Goal: Task Accomplishment & Management: Complete application form

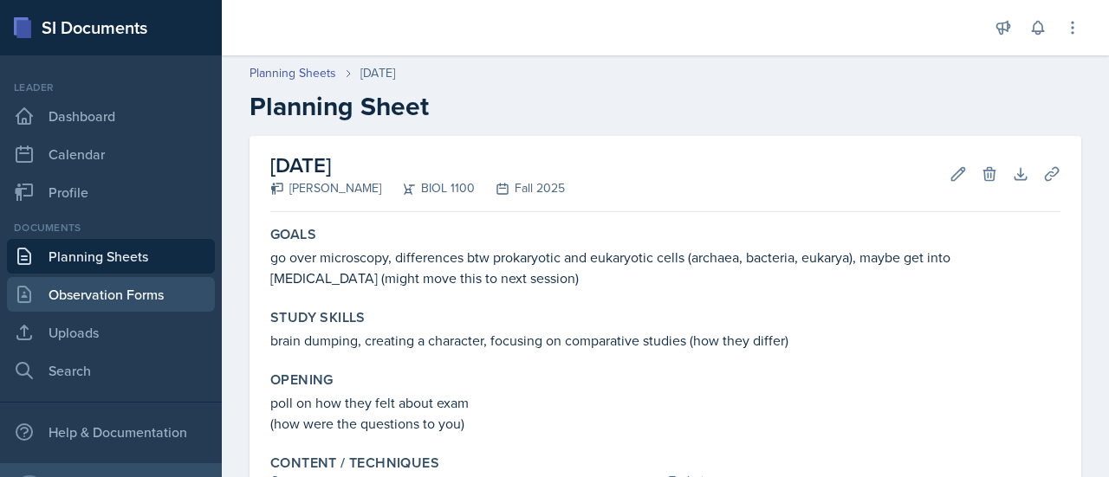
click at [101, 304] on link "Observation Forms" at bounding box center [111, 294] width 208 height 35
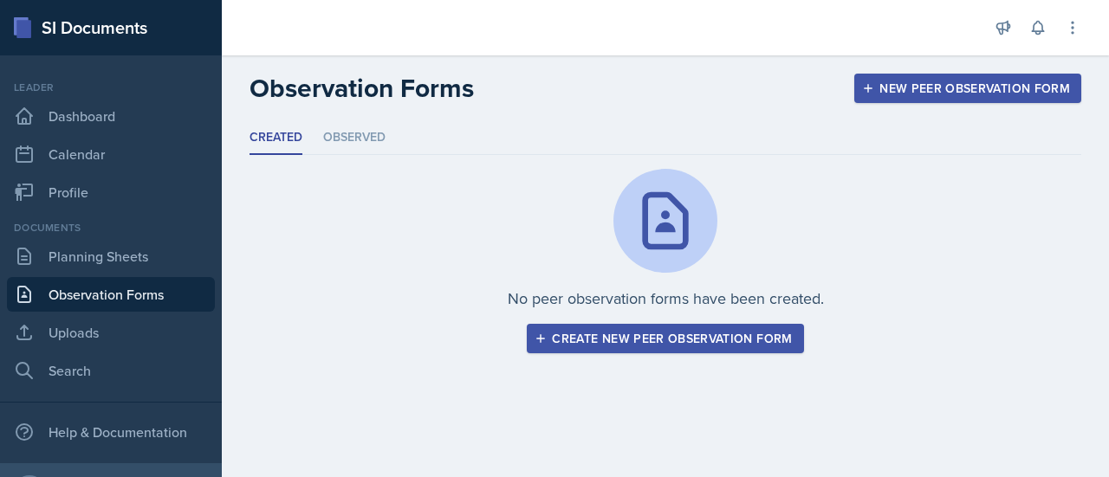
click at [114, 295] on link "Observation Forms" at bounding box center [111, 294] width 208 height 35
click at [363, 140] on li "Observed" at bounding box center [354, 138] width 62 height 34
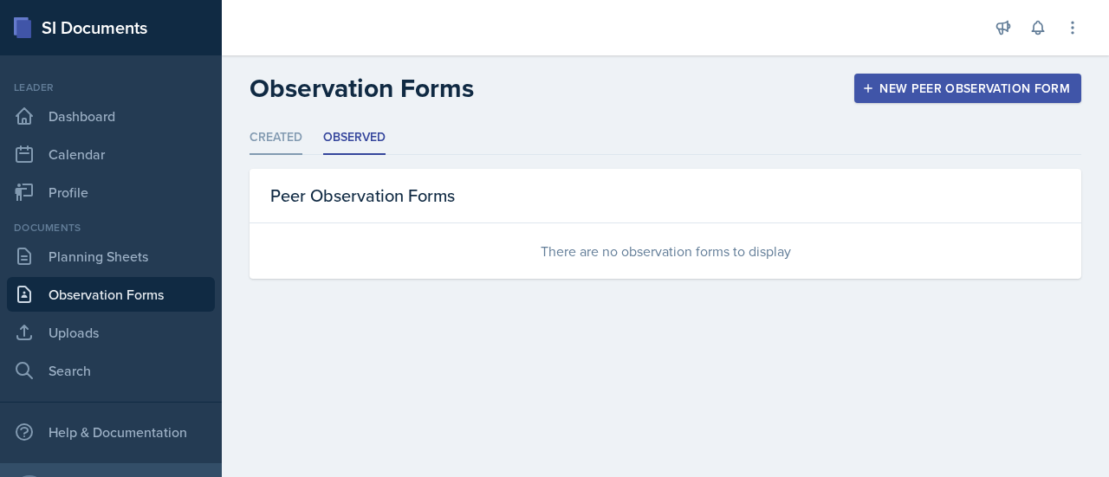
click at [281, 143] on li "Created" at bounding box center [276, 138] width 53 height 34
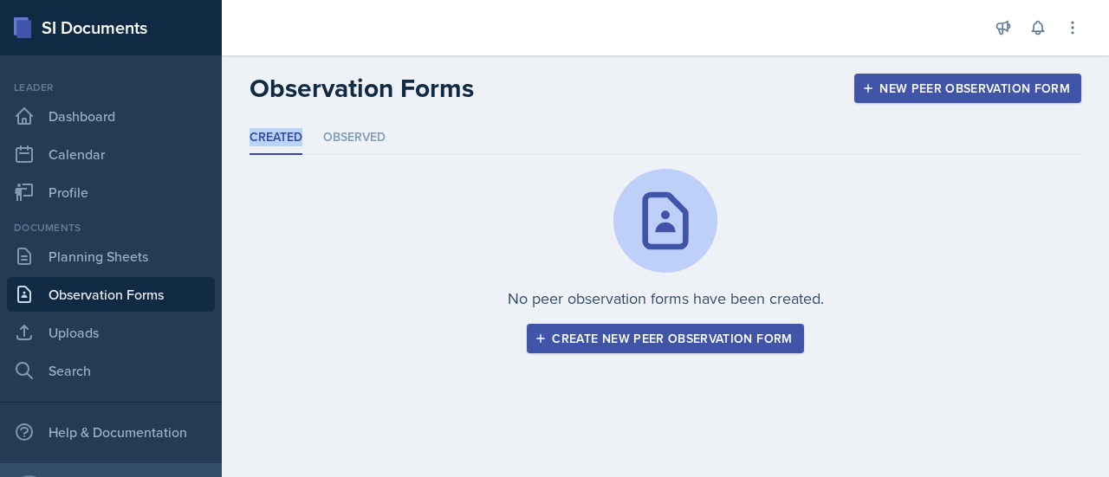
click at [281, 143] on li "Created" at bounding box center [276, 138] width 53 height 34
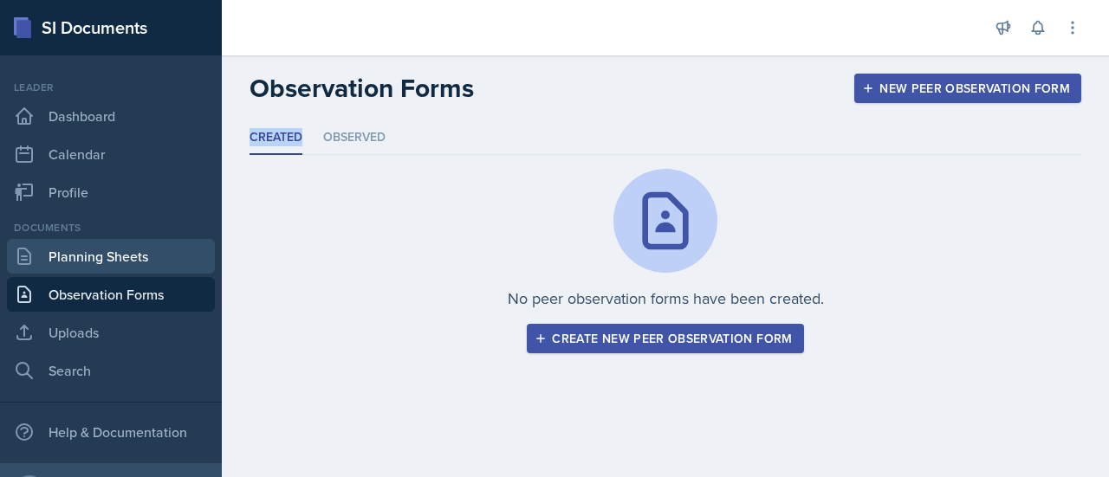
click at [106, 256] on link "Planning Sheets" at bounding box center [111, 256] width 208 height 35
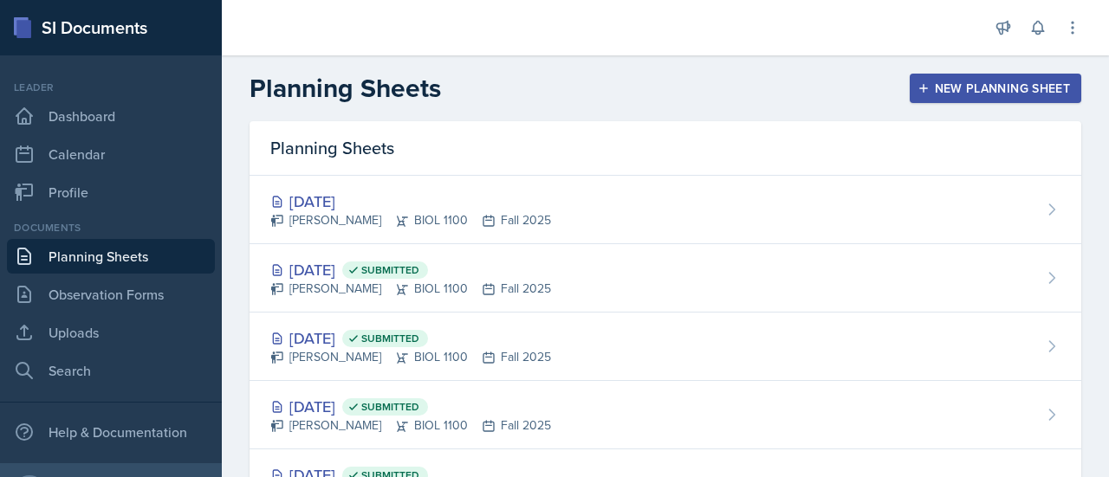
click at [133, 261] on link "Planning Sheets" at bounding box center [111, 256] width 208 height 35
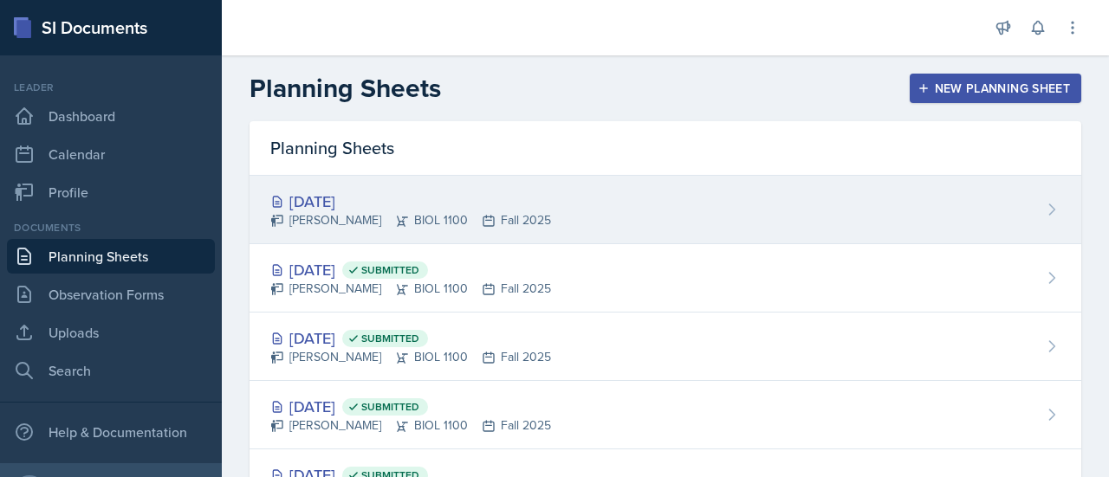
click at [306, 208] on div "[DATE]" at bounding box center [410, 201] width 281 height 23
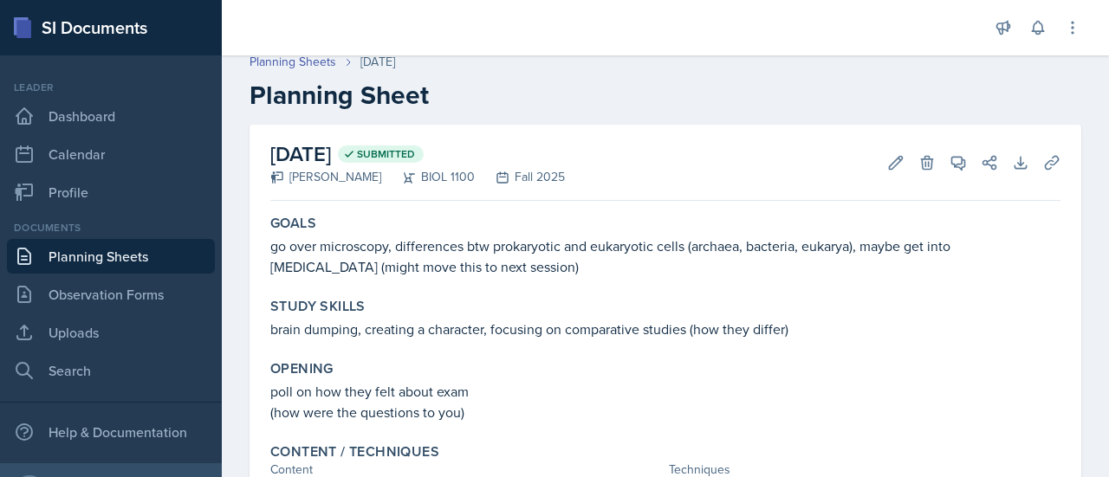
scroll to position [17, 0]
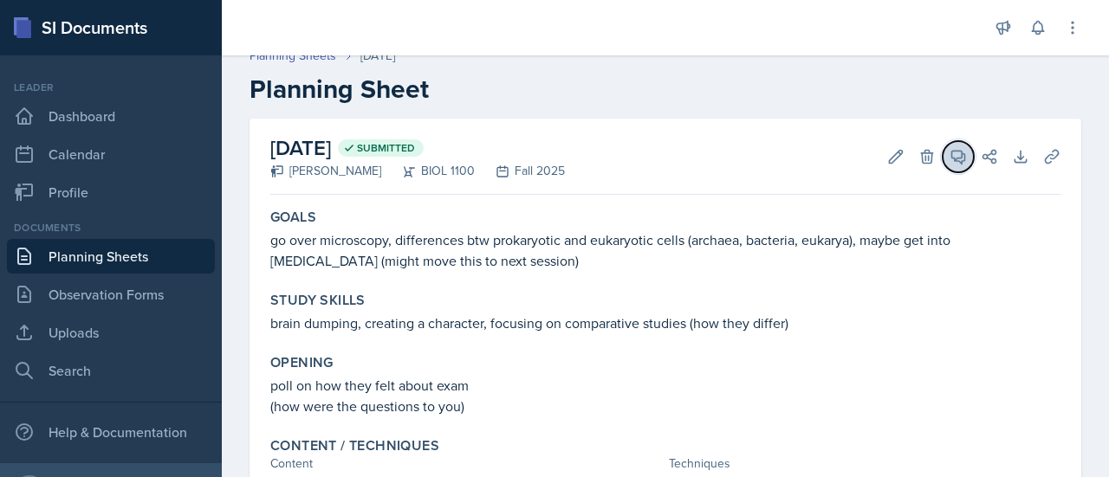
click at [950, 159] on icon at bounding box center [958, 156] width 17 height 17
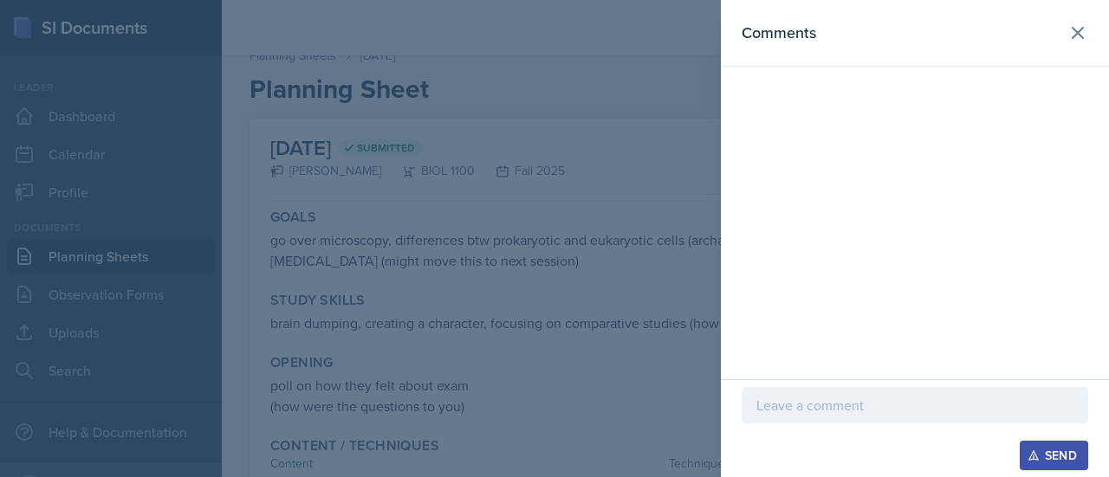
click at [948, 159] on div "Comments" at bounding box center [915, 190] width 388 height 380
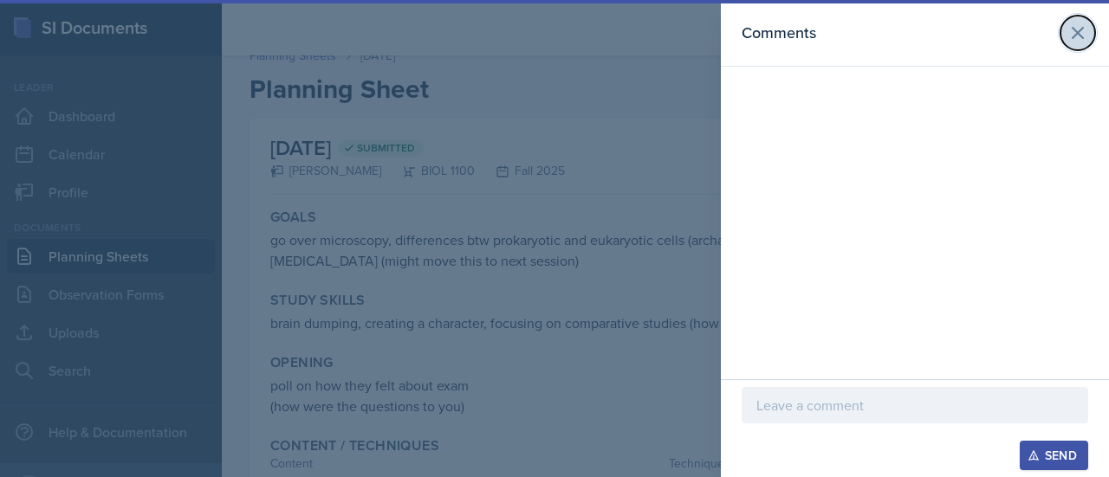
click at [1076, 33] on icon at bounding box center [1078, 33] width 10 height 10
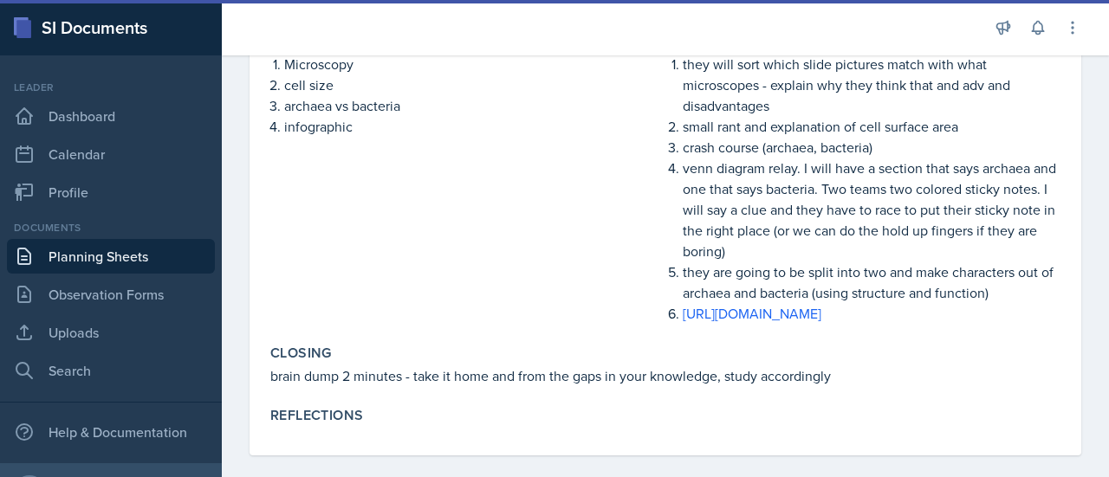
scroll to position [494, 0]
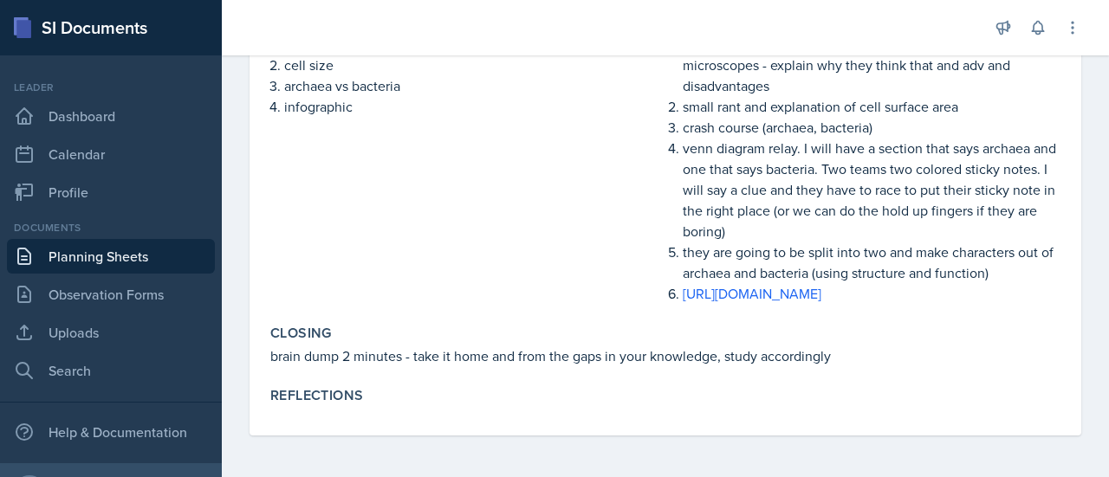
click at [889, 395] on div "Reflections" at bounding box center [665, 397] width 804 height 35
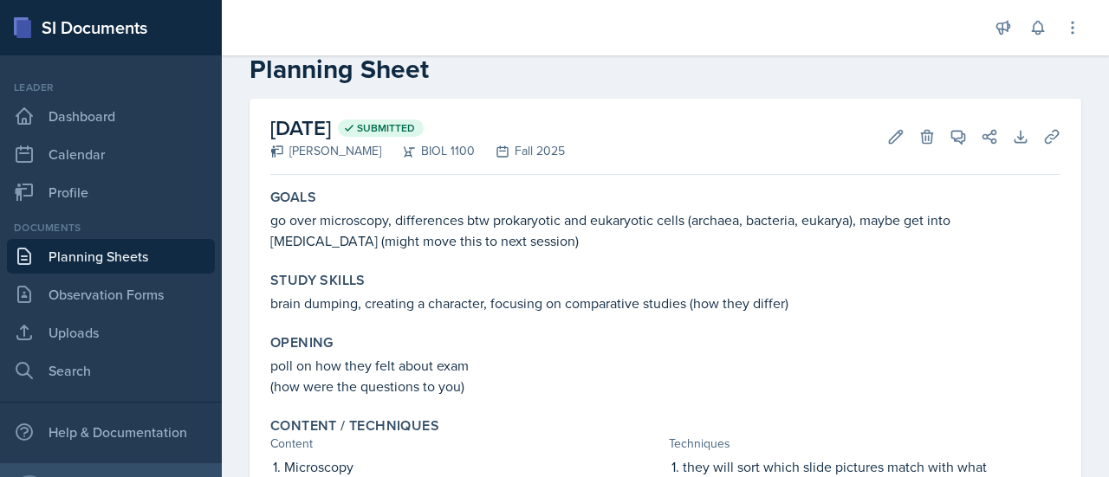
scroll to position [5, 0]
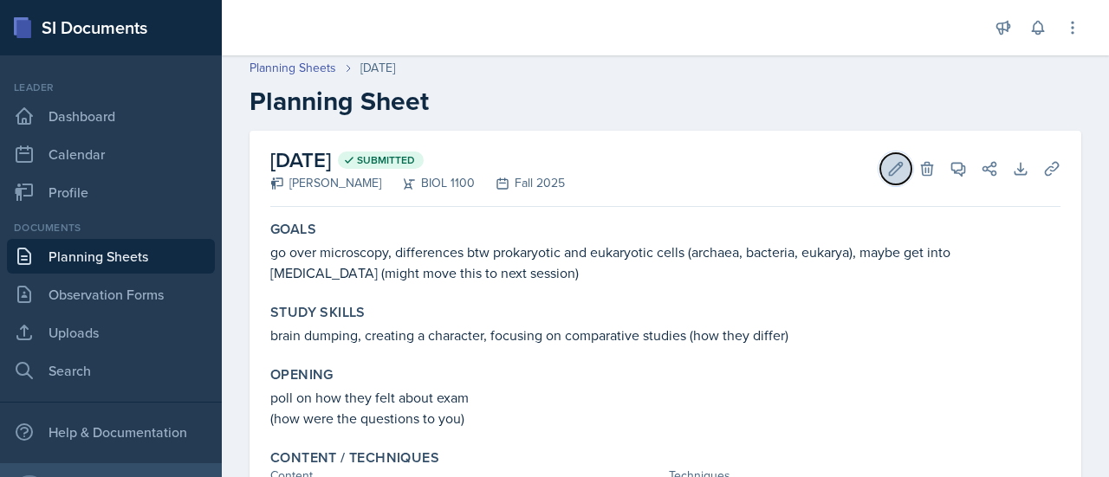
click at [890, 165] on icon at bounding box center [896, 168] width 13 height 13
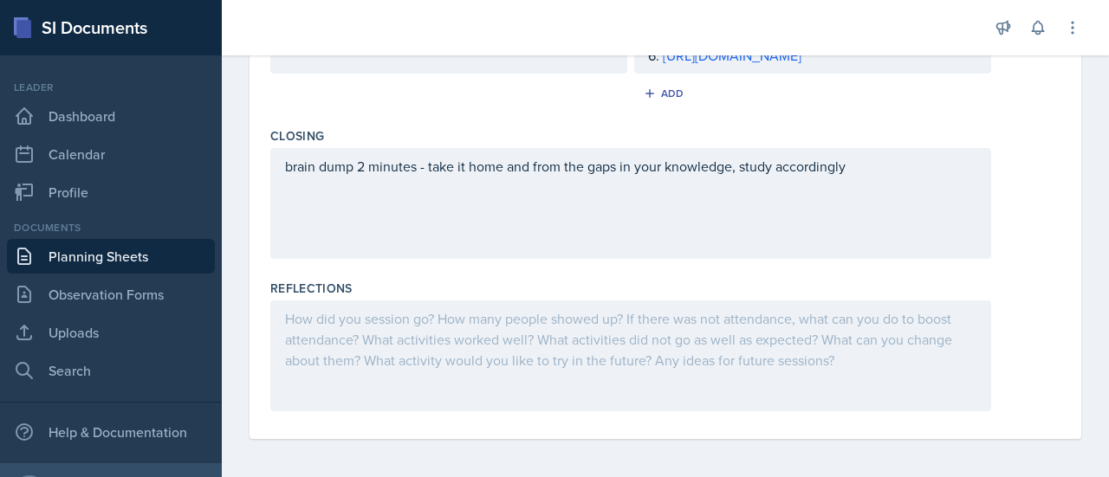
scroll to position [974, 0]
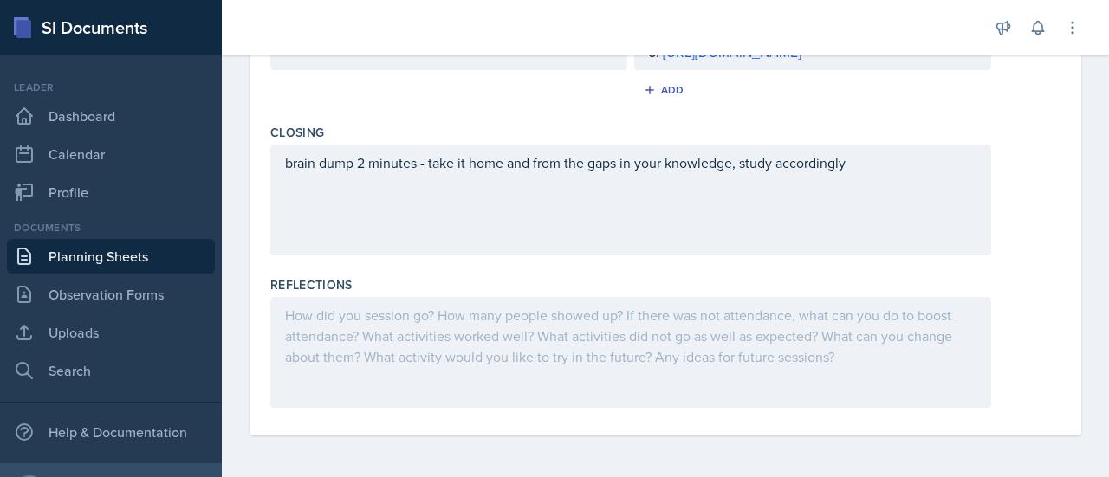
click at [898, 343] on div at bounding box center [630, 352] width 721 height 111
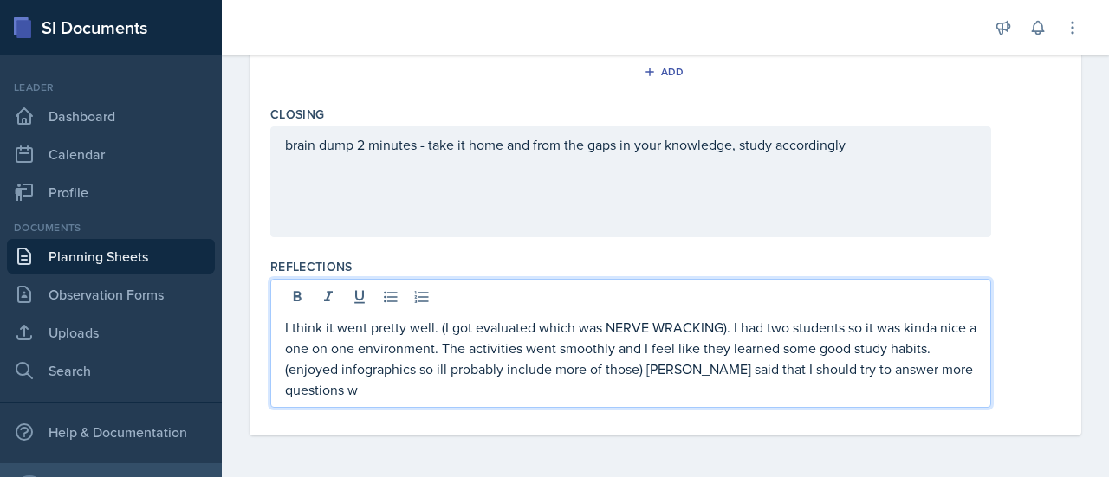
scroll to position [991, 0]
click at [842, 333] on p "I think it went pretty well. (I got evaluated which was NERVE WRACKING). I had …" at bounding box center [630, 358] width 691 height 83
click at [485, 372] on p "I think it went pretty well. (I got evaluated which was NERVE WRACKING). I had …" at bounding box center [630, 358] width 691 height 83
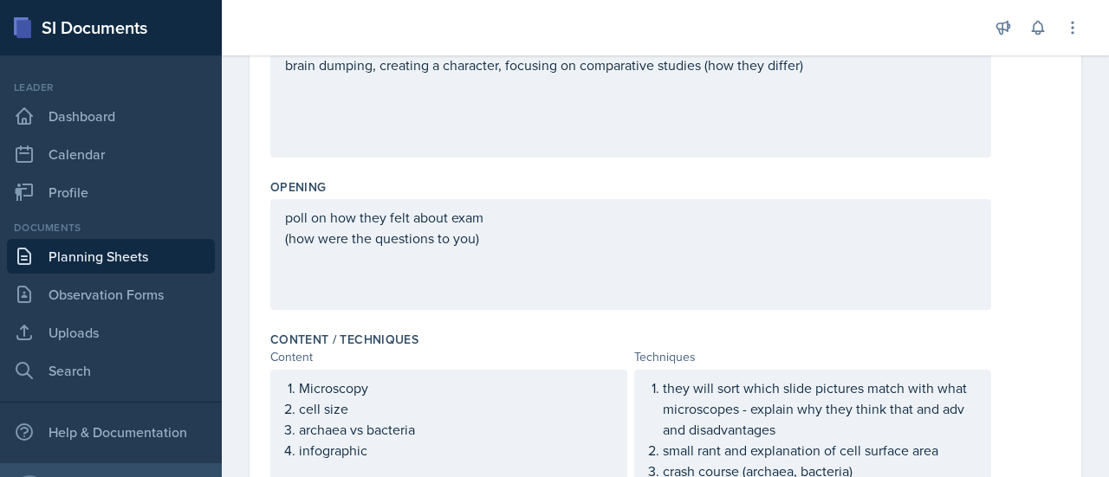
scroll to position [0, 0]
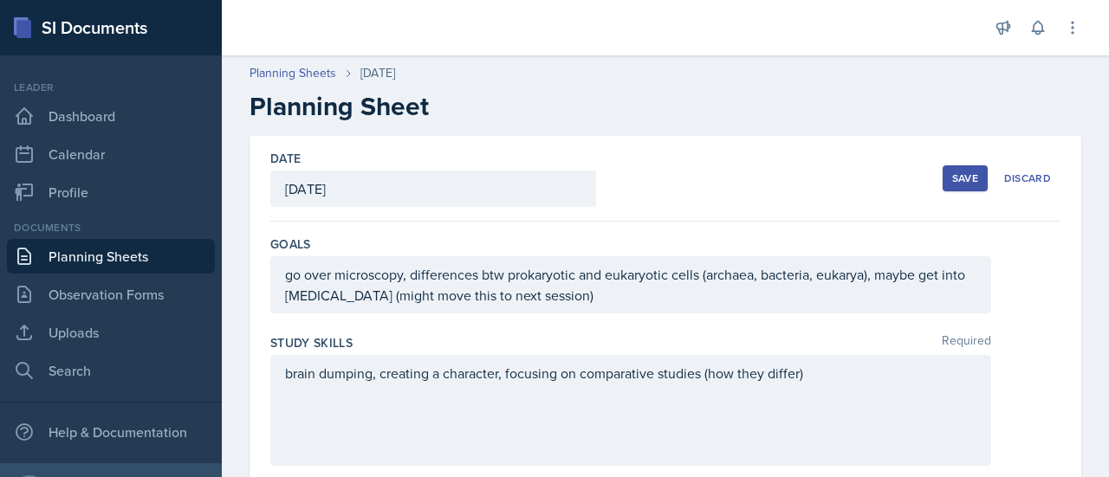
click at [952, 182] on div "Save" at bounding box center [965, 179] width 26 height 14
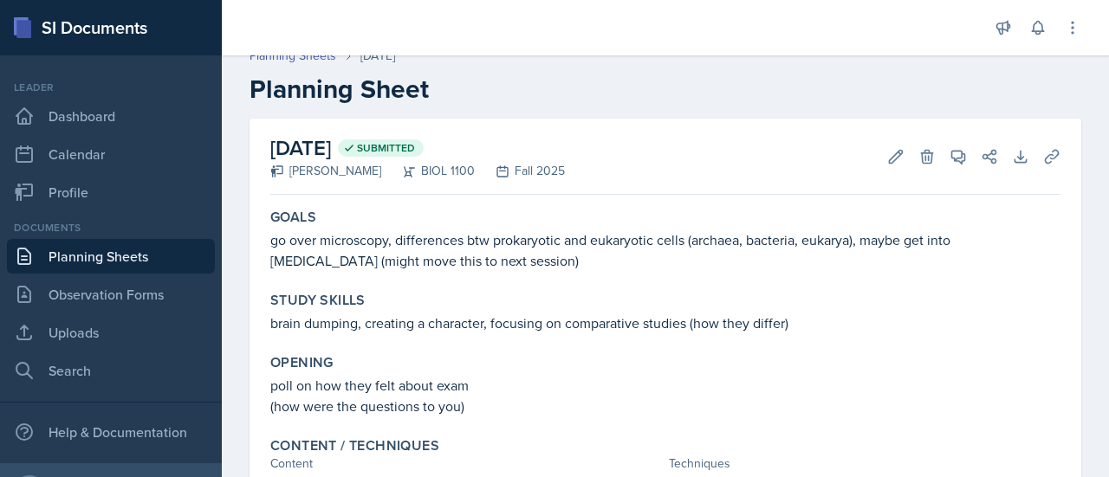
scroll to position [21, 0]
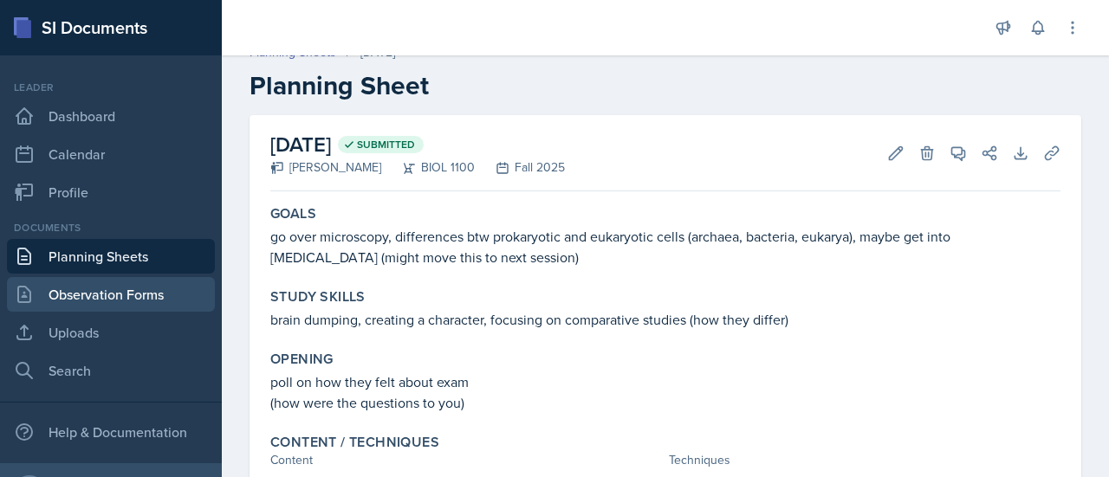
click at [146, 287] on link "Observation Forms" at bounding box center [111, 294] width 208 height 35
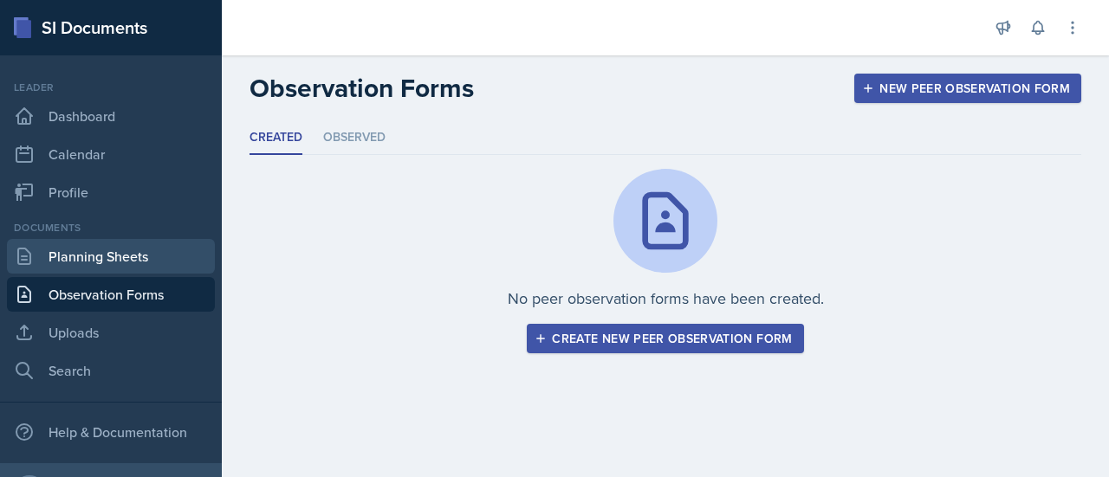
click at [137, 266] on link "Planning Sheets" at bounding box center [111, 256] width 208 height 35
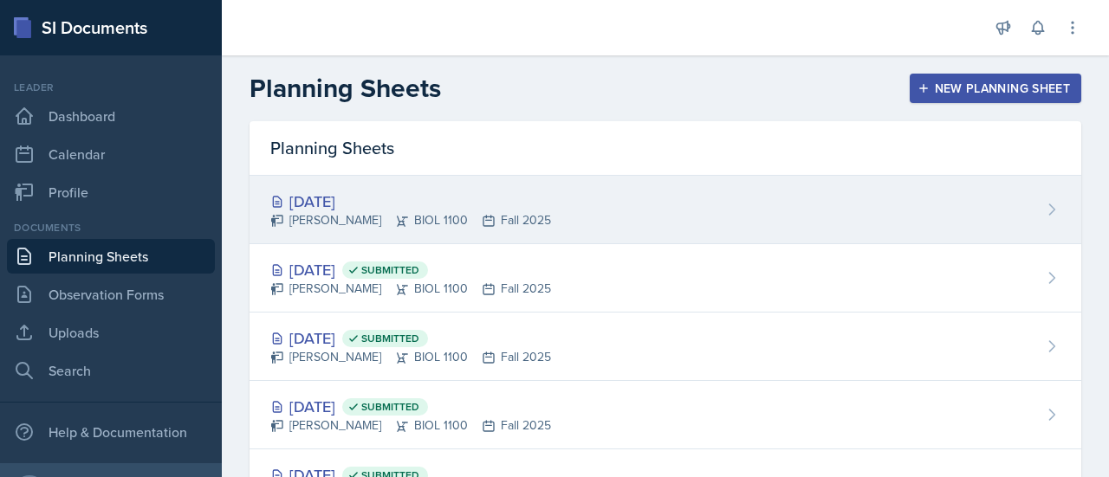
click at [527, 214] on div "Sep 15th, 2025 Ellie Lahey BIOL 1100 Fall 2025" at bounding box center [666, 210] width 832 height 68
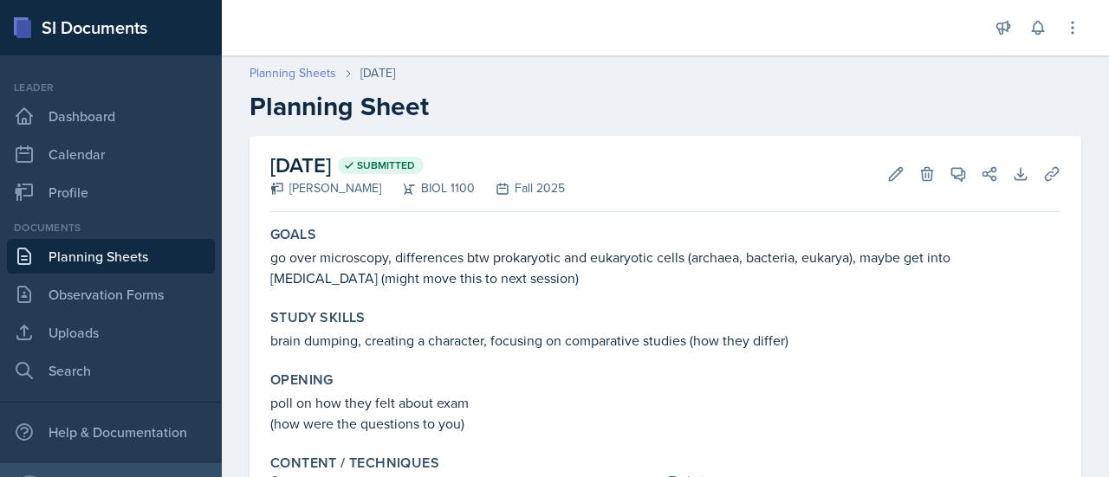
click at [289, 72] on link "Planning Sheets" at bounding box center [293, 73] width 87 height 18
